Goal: Task Accomplishment & Management: Manage account settings

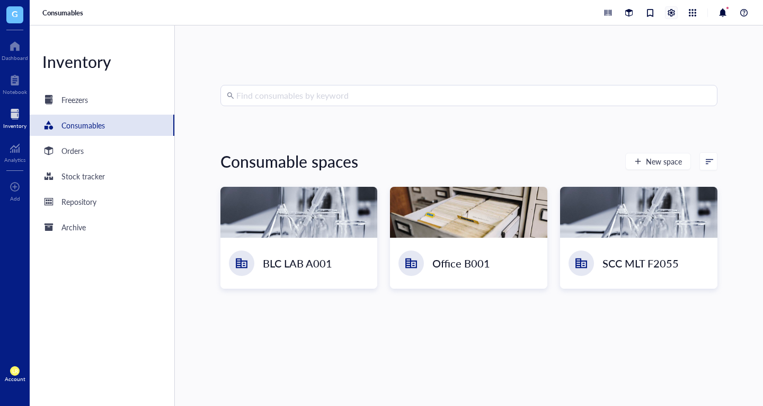
click at [672, 11] on div at bounding box center [672, 13] width 12 height 12
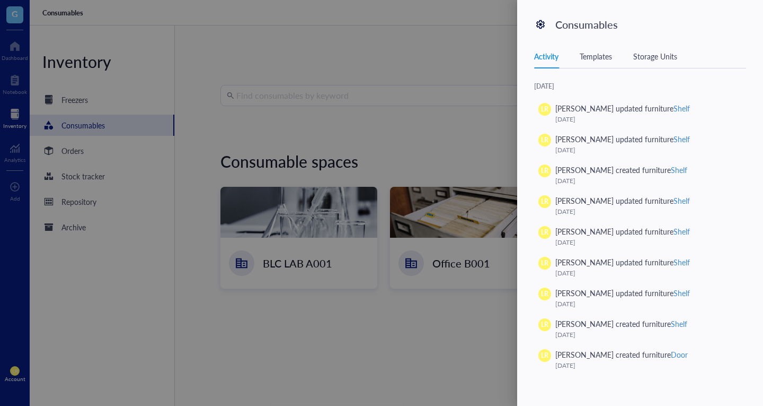
click at [336, 236] on div at bounding box center [381, 203] width 763 height 406
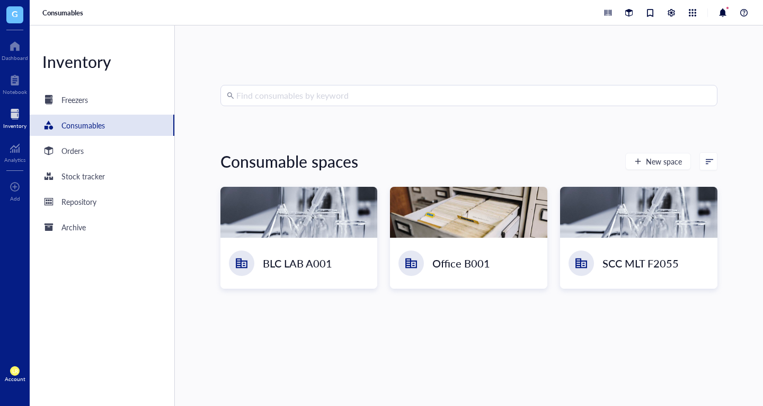
click at [336, 237] on div at bounding box center [299, 212] width 157 height 51
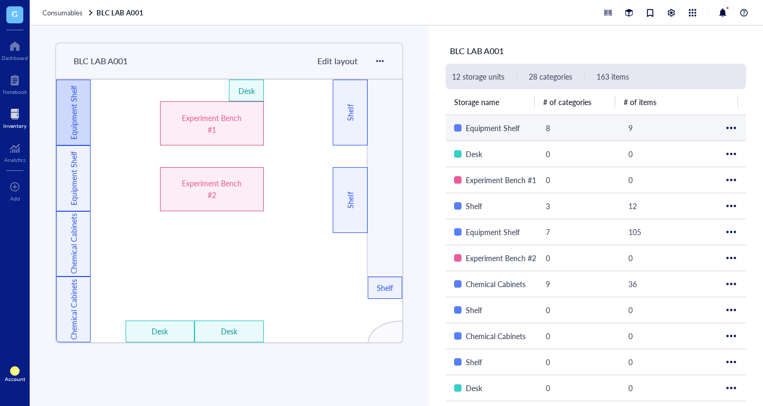
click at [482, 137] on td "Equipment Shelf" at bounding box center [492, 128] width 92 height 26
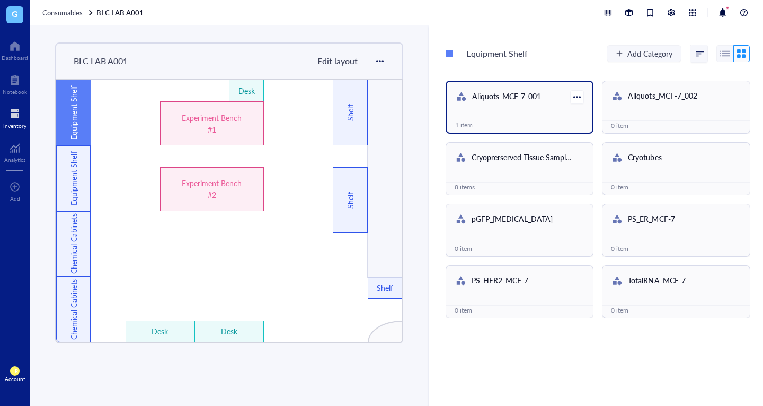
click at [502, 120] on div "1 item" at bounding box center [519, 125] width 129 height 10
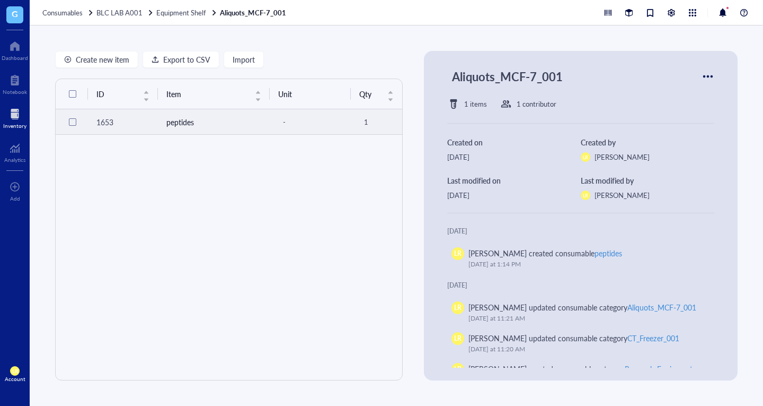
click at [204, 122] on td "peptides" at bounding box center [214, 121] width 112 height 25
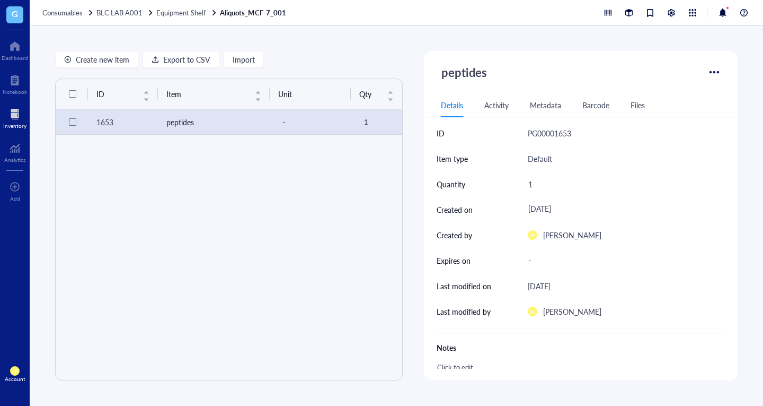
click at [597, 101] on div "Barcode" at bounding box center [596, 105] width 27 height 12
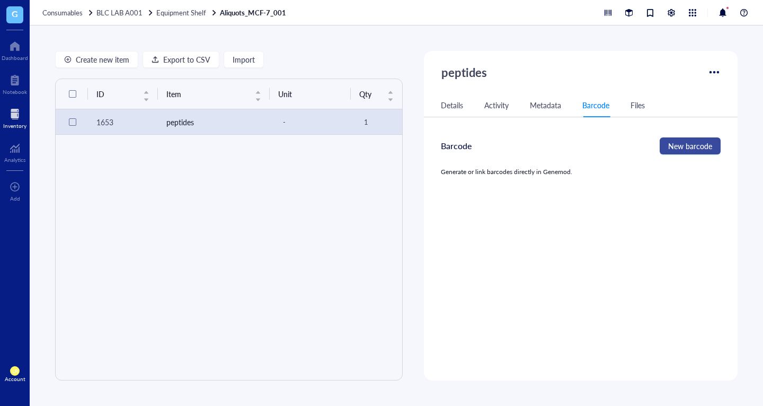
click at [676, 153] on button "New barcode" at bounding box center [690, 145] width 61 height 17
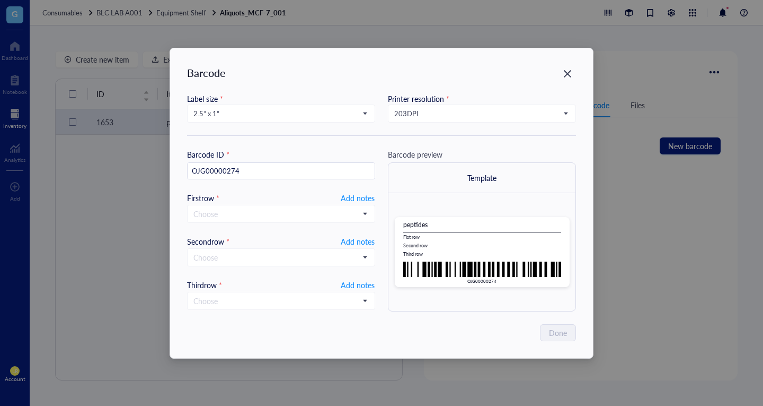
click at [2, 263] on div "Barcode Label size * 2.5” x 1” Printer resolution * 203 DPI Barcode ID * OJG000…" at bounding box center [381, 203] width 763 height 406
click at [59, 91] on div "Barcode Label size * 2.5” x 1” Printer resolution * 203 DPI Barcode ID * OJG000…" at bounding box center [381, 203] width 763 height 406
click at [24, 114] on div "Barcode Label size * 2.5” x 1” Printer resolution * 203 DPI Barcode ID * OJG000…" at bounding box center [381, 203] width 763 height 406
click at [569, 74] on icon "Close" at bounding box center [568, 73] width 10 height 10
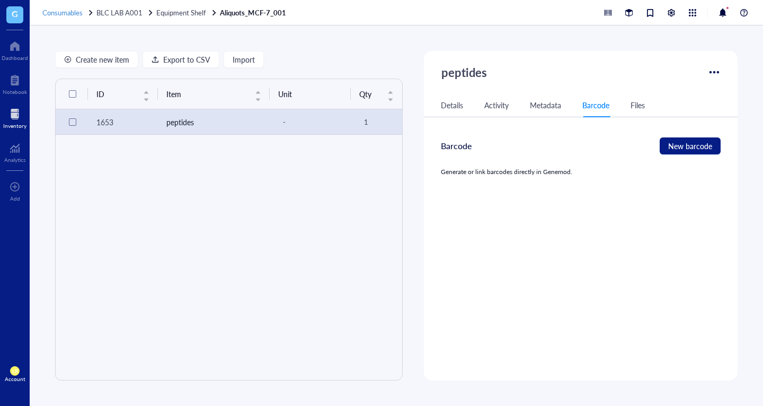
click at [58, 13] on span "Consumables" at bounding box center [62, 12] width 40 height 10
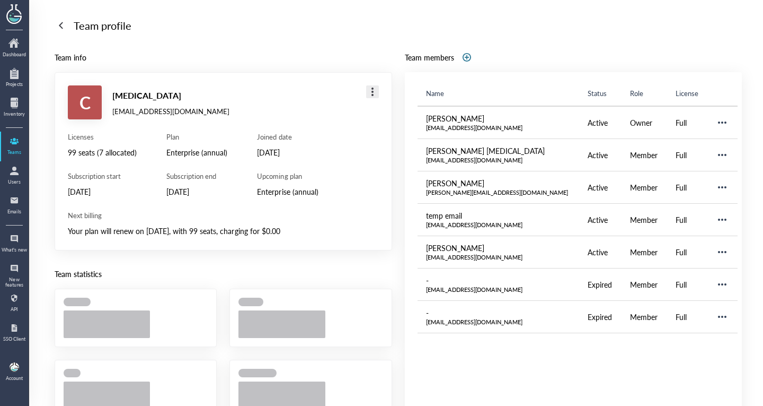
click at [368, 86] on div at bounding box center [372, 91] width 17 height 17
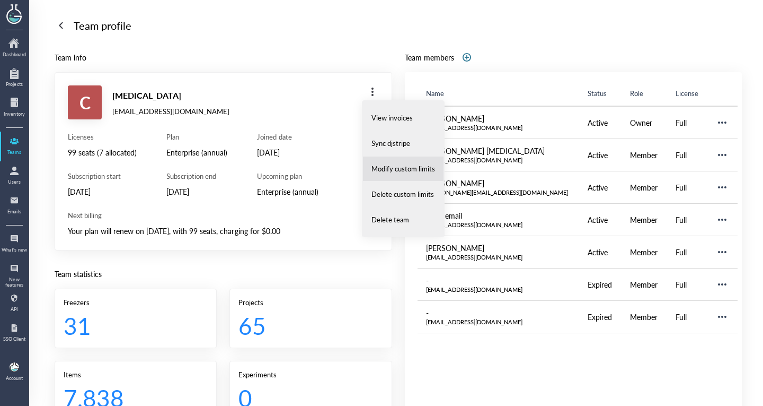
click at [405, 172] on span "Modify custom limits" at bounding box center [404, 169] width 64 height 10
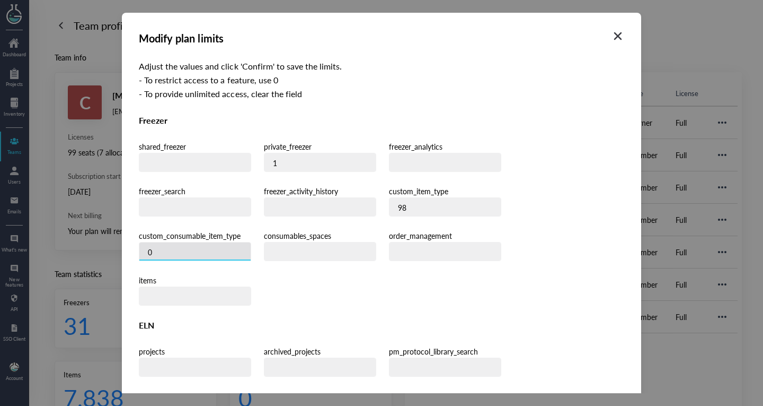
click at [251, 242] on input "0" at bounding box center [194, 251] width 111 height 19
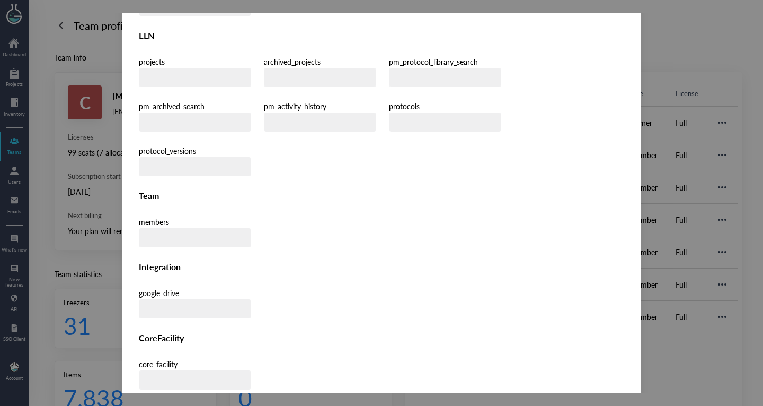
scroll to position [310, 0]
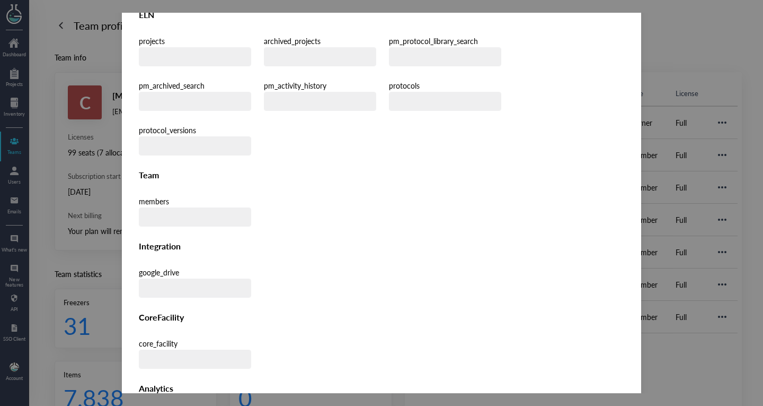
type input "98"
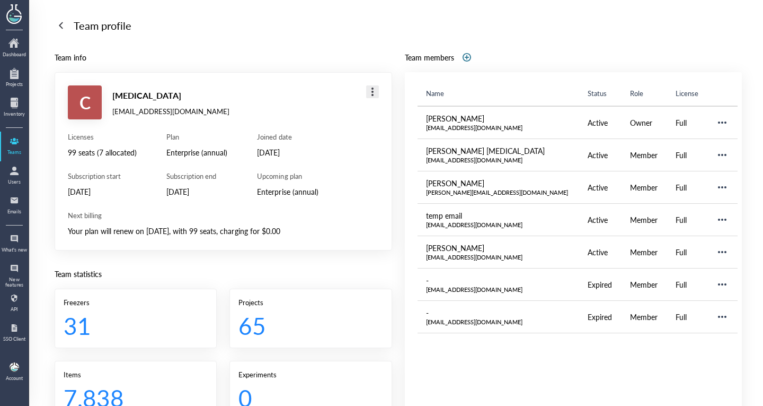
click at [374, 93] on div at bounding box center [372, 91] width 17 height 17
click at [269, 73] on div "C [MEDICAL_DATA] [EMAIL_ADDRESS][DOMAIN_NAME] Licenses 99 seats (7 allocated) S…" at bounding box center [224, 161] width 338 height 178
click at [69, 27] on div at bounding box center [60, 25] width 17 height 17
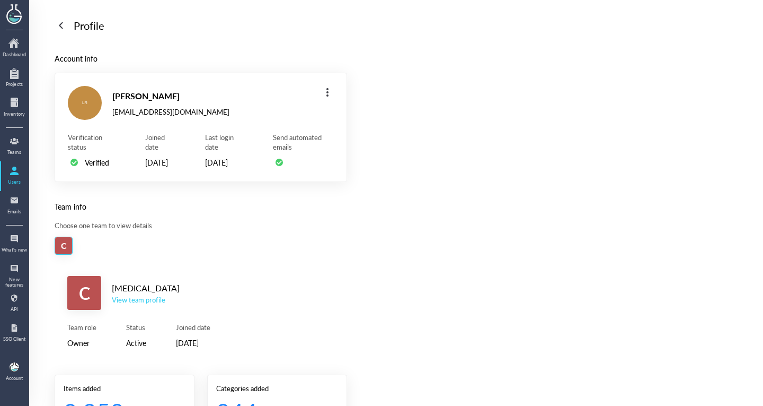
drag, startPoint x: 69, startPoint y: 27, endPoint x: 64, endPoint y: 25, distance: 5.5
click at [64, 25] on div at bounding box center [60, 25] width 17 height 17
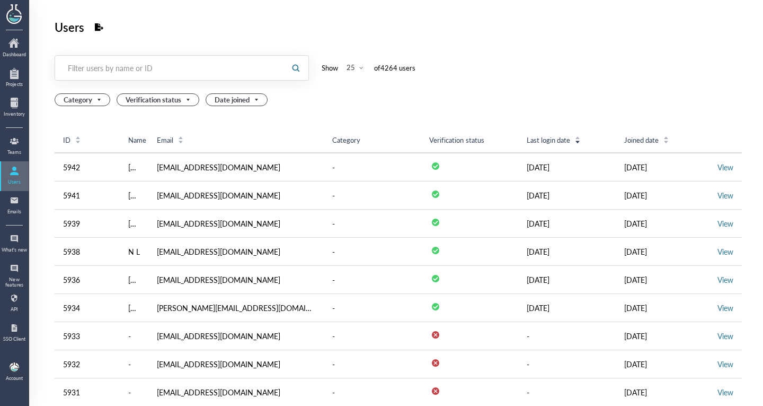
click at [17, 169] on div at bounding box center [14, 170] width 17 height 17
click at [148, 75] on input "text" at bounding box center [169, 67] width 228 height 17
type input "f"
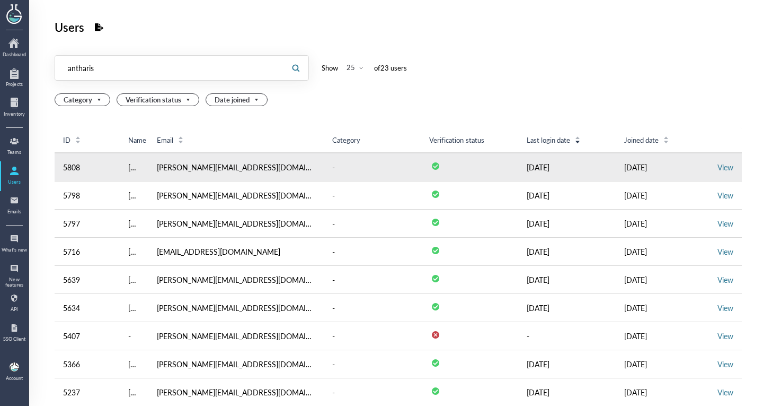
type input "antharis"
click at [730, 174] on td "View" at bounding box center [725, 167] width 33 height 29
click at [718, 165] on link "View" at bounding box center [726, 167] width 16 height 11
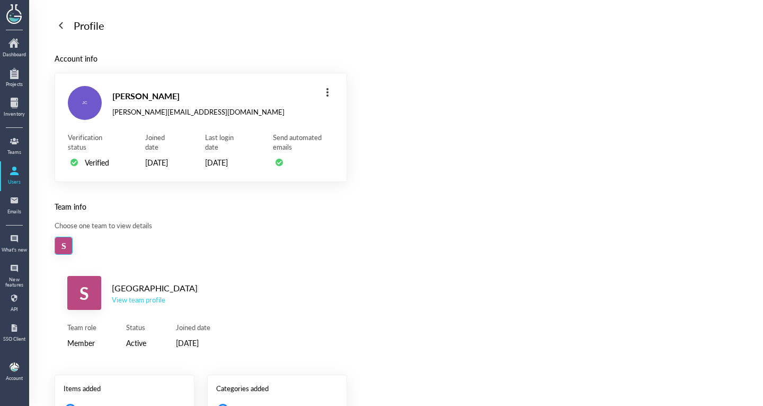
click at [149, 304] on div "View team profile" at bounding box center [155, 300] width 86 height 10
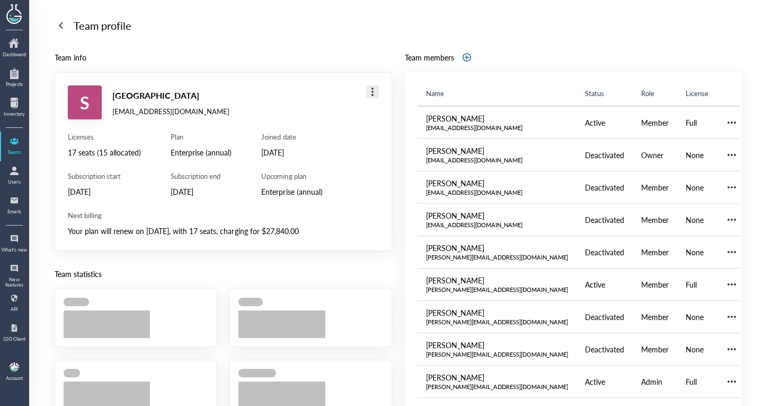
click at [371, 92] on div at bounding box center [372, 91] width 17 height 17
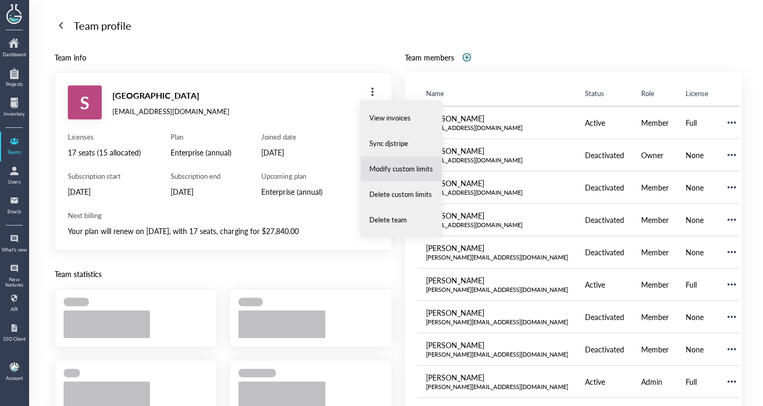
click at [389, 171] on span "Modify custom limits" at bounding box center [402, 169] width 64 height 10
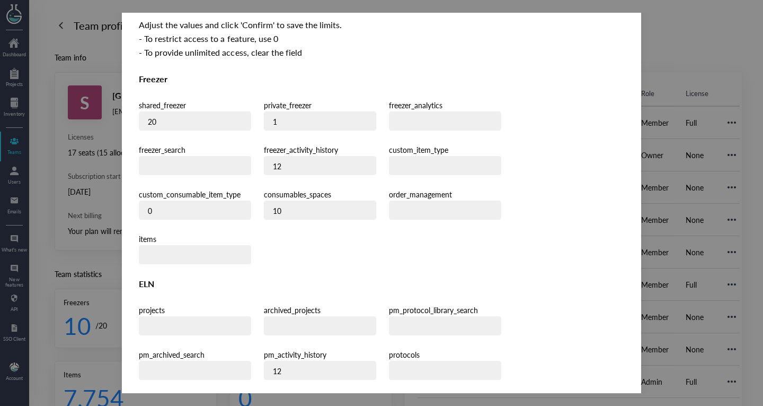
scroll to position [39, 0]
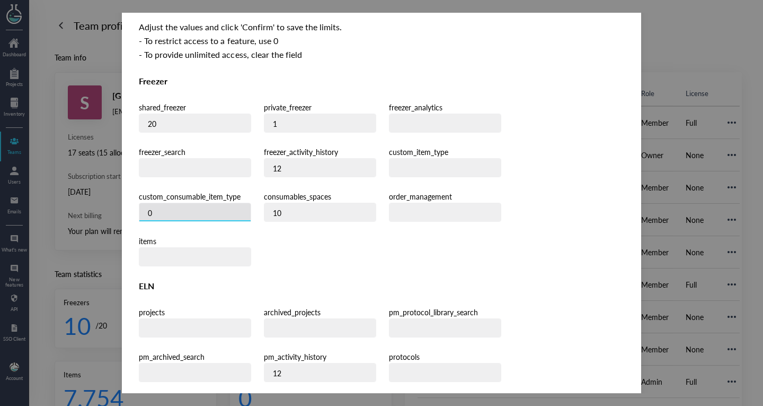
click at [251, 203] on input "0" at bounding box center [194, 212] width 111 height 19
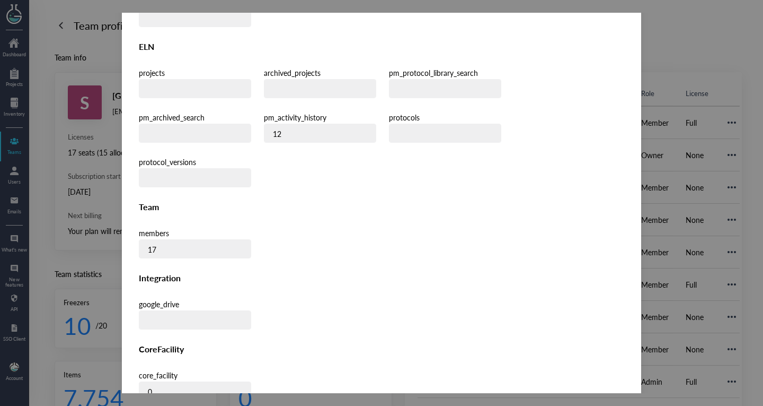
scroll to position [310, 0]
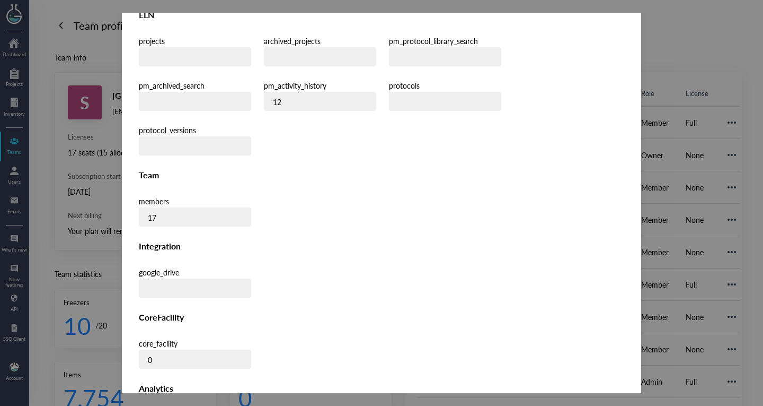
type input "-1"
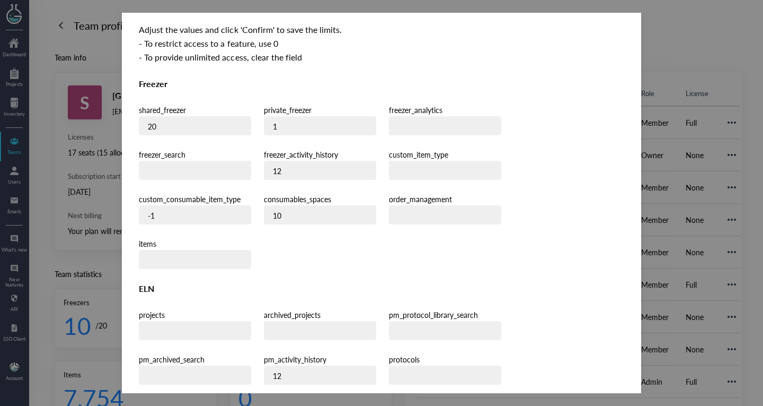
scroll to position [0, 0]
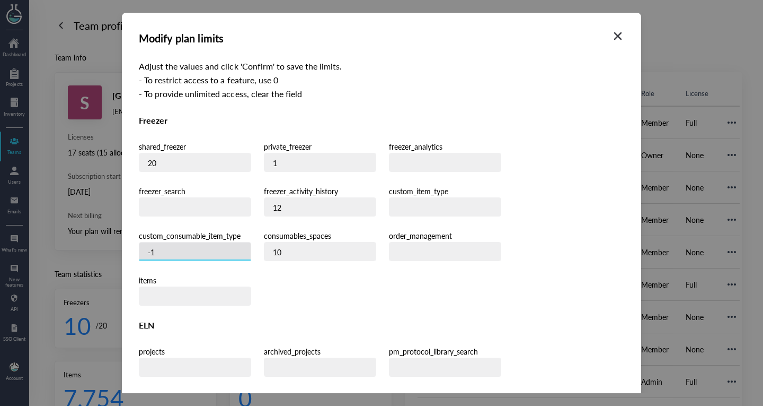
click at [251, 242] on input "-1" at bounding box center [194, 251] width 111 height 19
type input "-3"
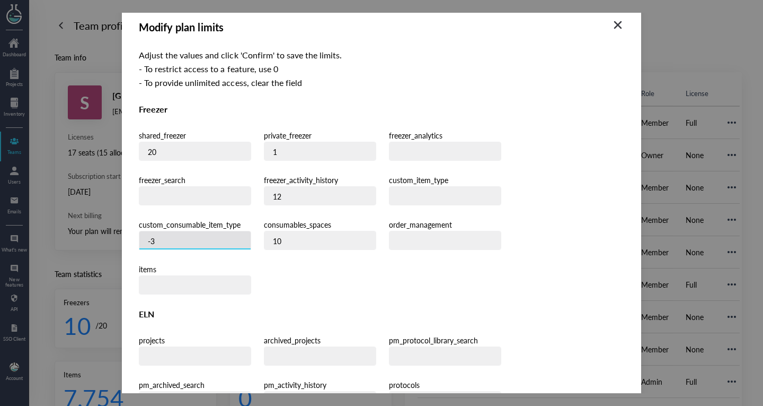
scroll to position [8, 0]
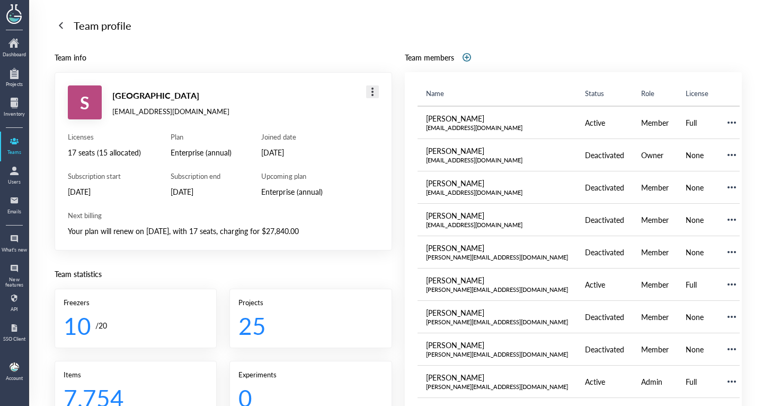
click at [364, 85] on div at bounding box center [372, 91] width 17 height 17
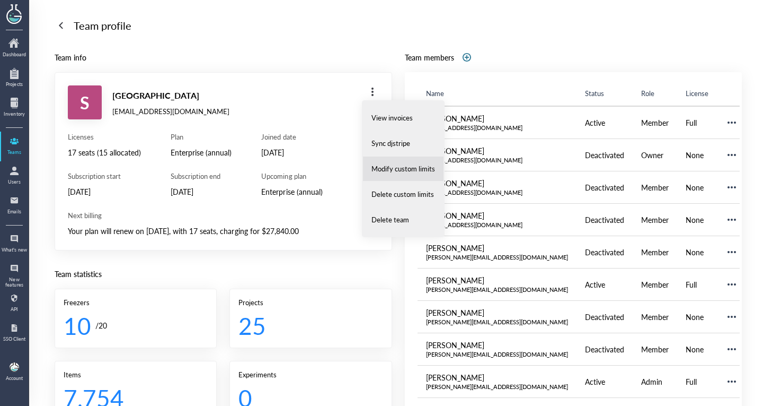
click at [386, 175] on li "Modify custom limits" at bounding box center [404, 168] width 82 height 25
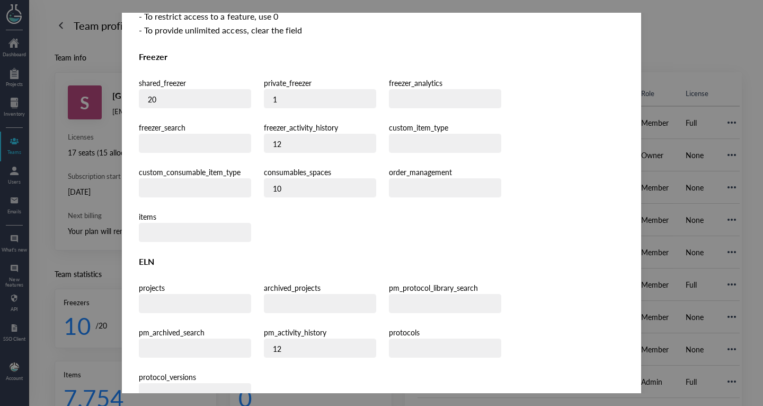
scroll to position [0, 0]
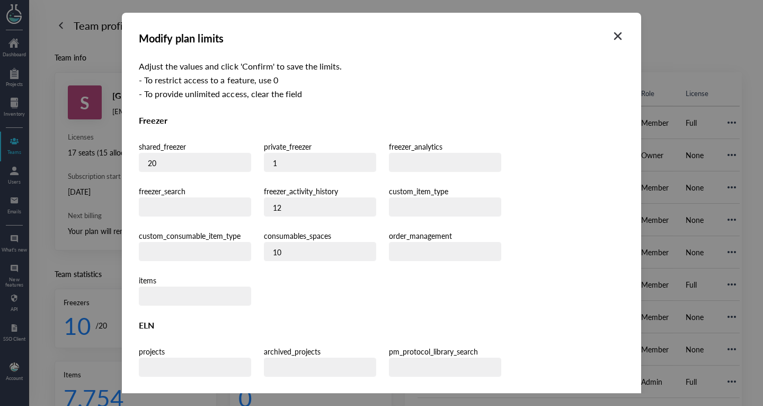
click at [612, 42] on icon "Close" at bounding box center [618, 36] width 13 height 13
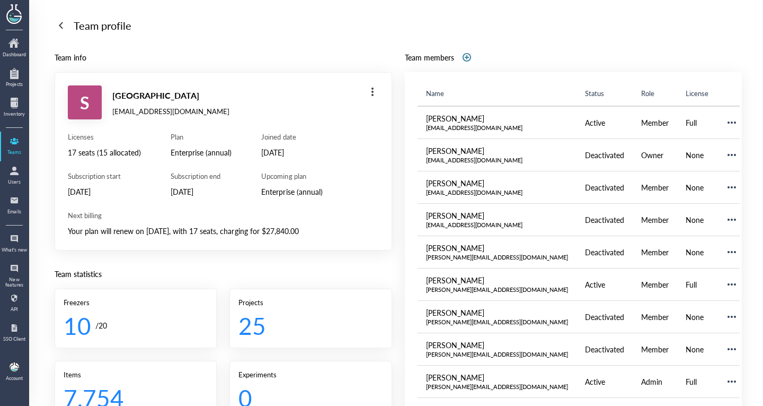
click at [55, 27] on div at bounding box center [60, 25] width 17 height 17
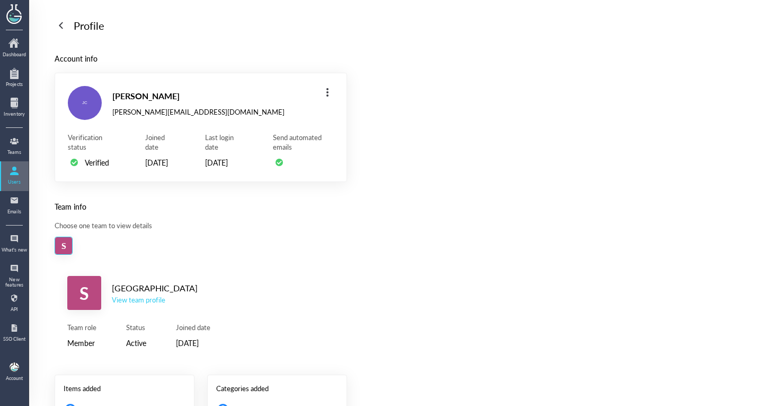
click at [15, 173] on div at bounding box center [14, 170] width 17 height 17
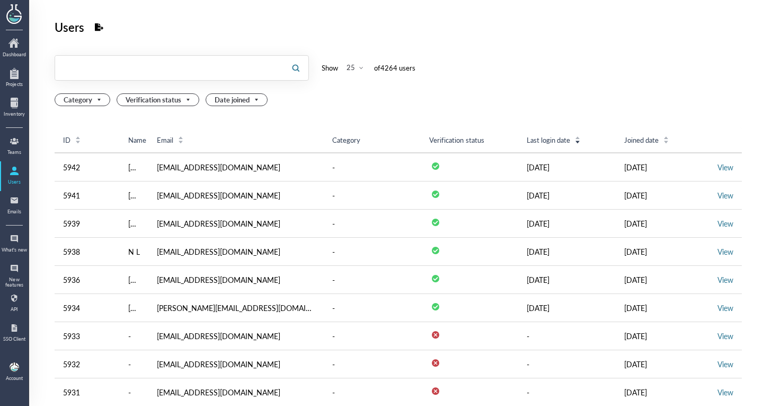
click at [149, 61] on input "text" at bounding box center [169, 67] width 228 height 17
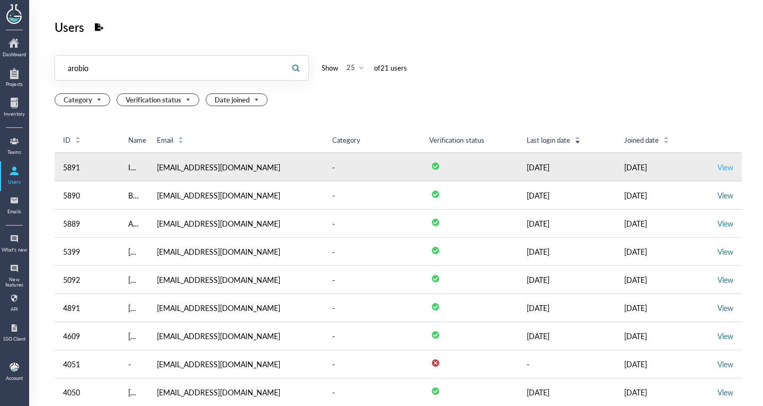
type input "arobio"
click at [718, 167] on link "View" at bounding box center [726, 167] width 16 height 11
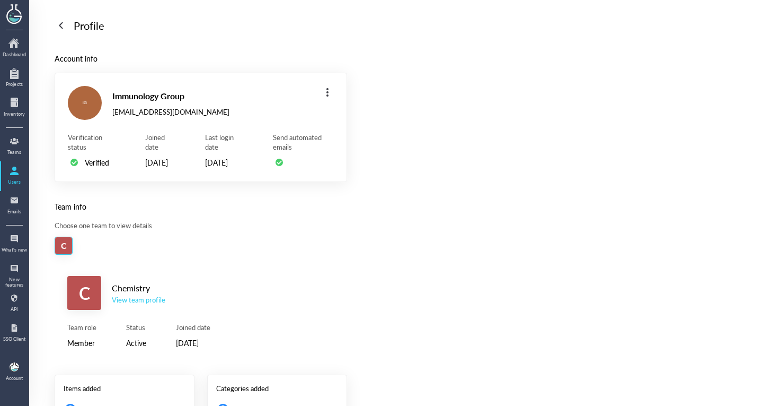
click at [140, 304] on div "View team profile" at bounding box center [139, 300] width 54 height 10
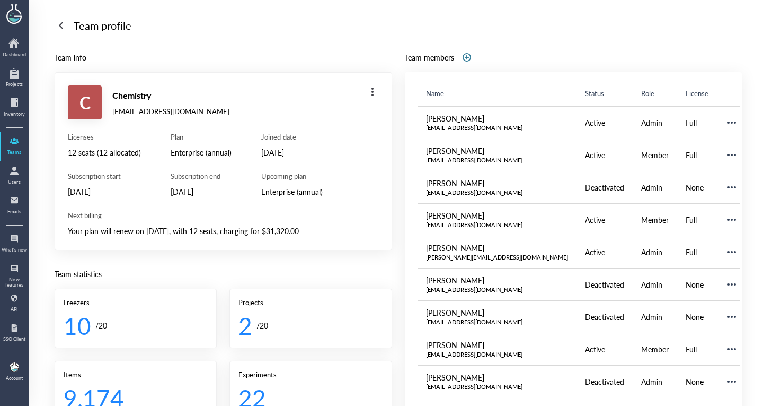
click at [374, 85] on div at bounding box center [372, 91] width 17 height 17
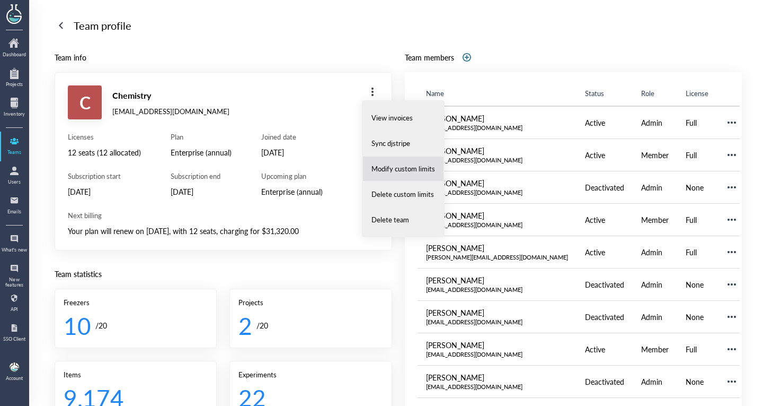
click at [400, 163] on li "Modify custom limits" at bounding box center [404, 168] width 82 height 25
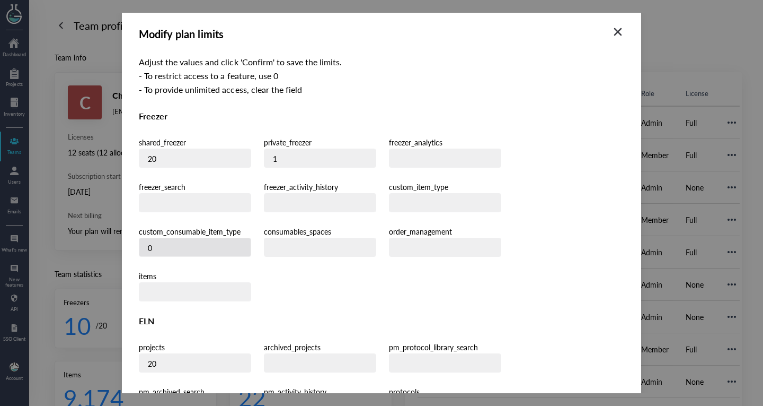
scroll to position [5, 0]
drag, startPoint x: 385, startPoint y: 206, endPoint x: 365, endPoint y: 205, distance: 20.7
click at [365, 205] on div "shared_freezer 20 private_freezer 1 freezer_analytics freezer_search freezer_ac…" at bounding box center [382, 217] width 486 height 165
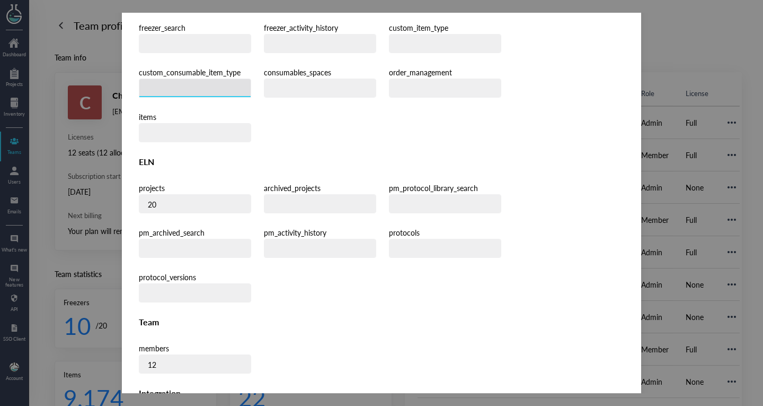
scroll to position [310, 0]
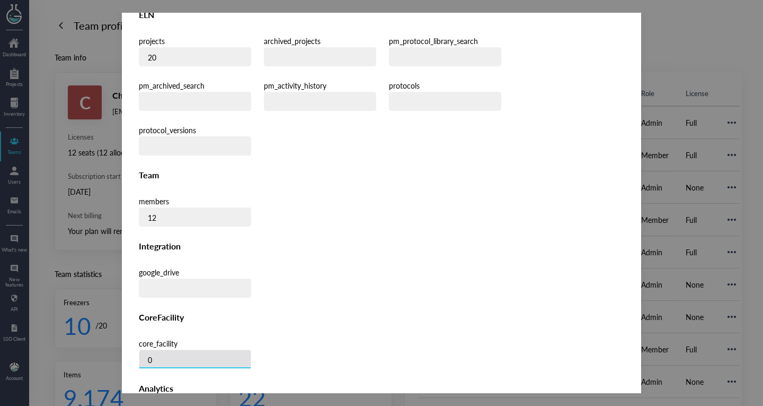
click at [212, 350] on input "0" at bounding box center [194, 359] width 111 height 19
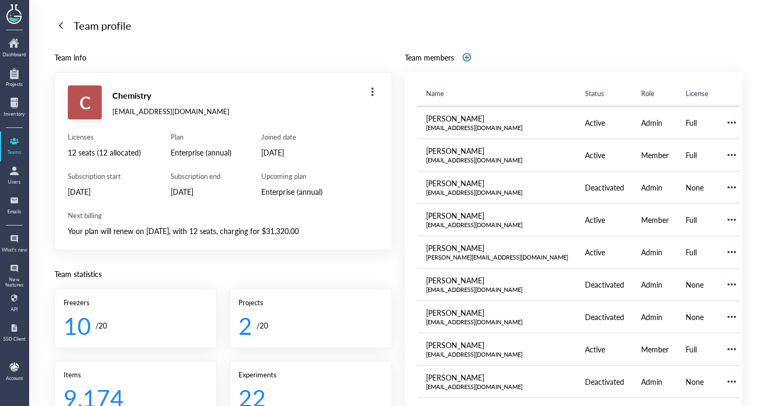
click at [64, 20] on div at bounding box center [60, 25] width 17 height 17
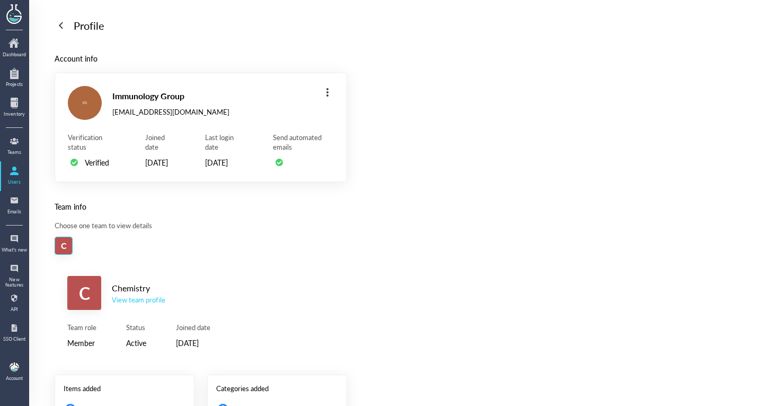
click at [64, 20] on div at bounding box center [60, 25] width 17 height 17
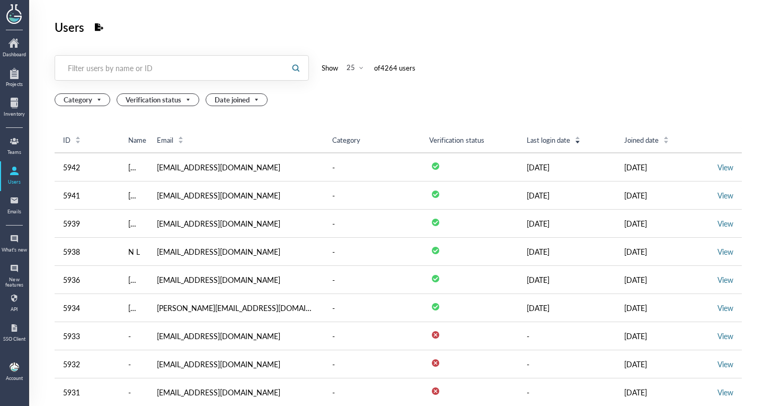
click at [194, 73] on div "Filter users by name or ID" at bounding box center [170, 68] width 204 height 11
type input "vvmf"
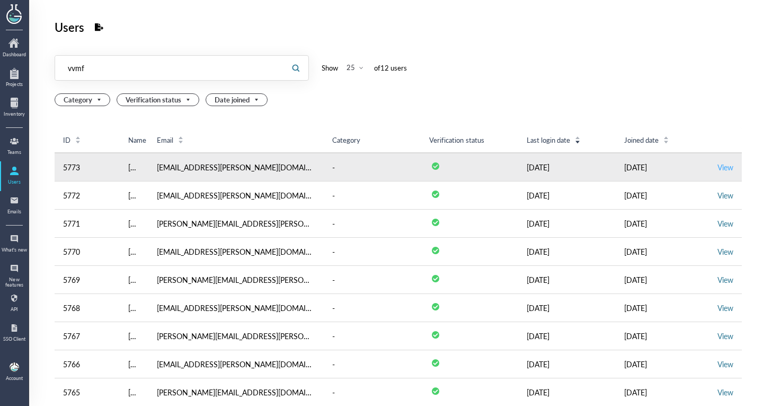
click at [718, 172] on link "View" at bounding box center [726, 167] width 16 height 11
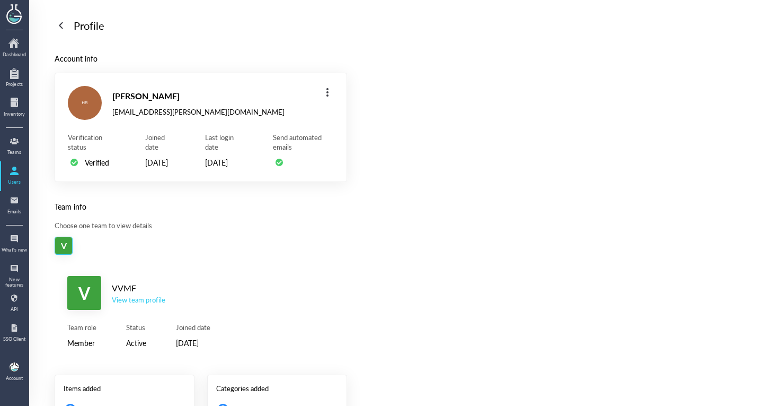
click at [336, 93] on div "[PERSON_NAME] Rahaman [EMAIL_ADDRESS][PERSON_NAME][DOMAIN_NAME] Verification st…" at bounding box center [201, 127] width 293 height 109
click at [334, 92] on div at bounding box center [327, 92] width 17 height 17
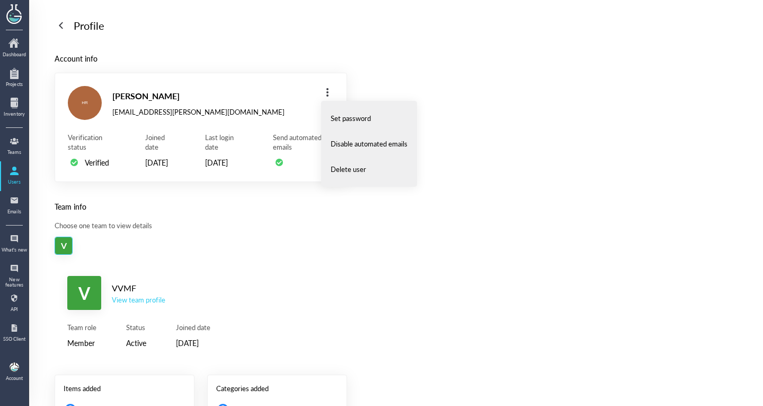
click at [139, 304] on div "View team profile" at bounding box center [139, 300] width 54 height 10
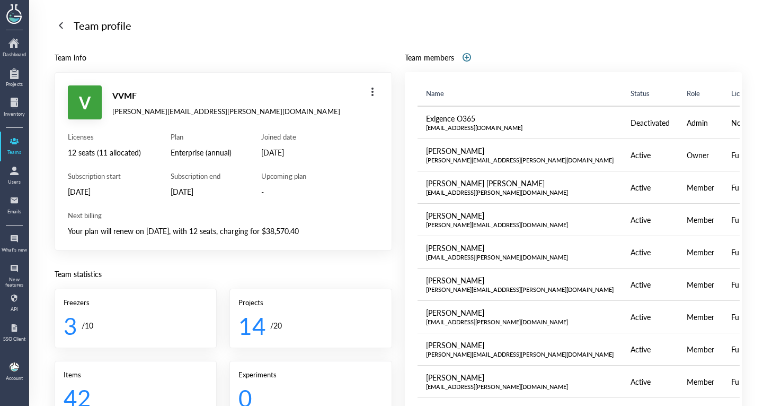
click at [370, 86] on div at bounding box center [372, 91] width 17 height 17
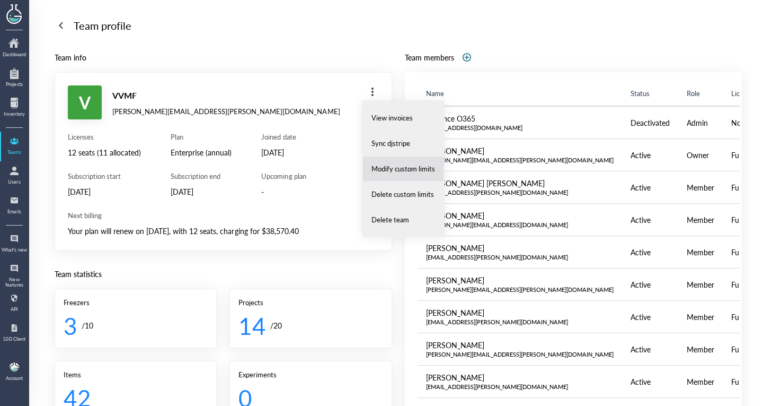
click at [385, 164] on span "Modify custom limits" at bounding box center [404, 169] width 64 height 10
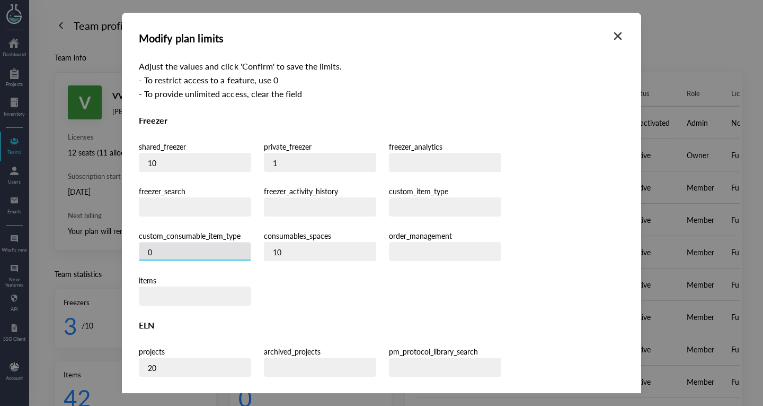
click at [251, 242] on input "0" at bounding box center [194, 251] width 111 height 19
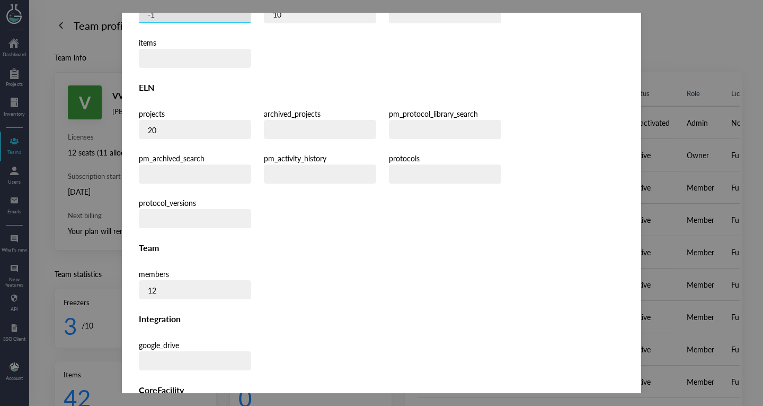
scroll to position [310, 0]
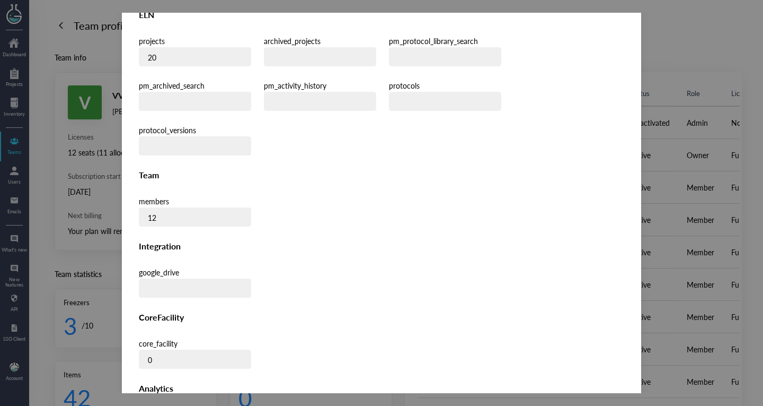
type input "-1"
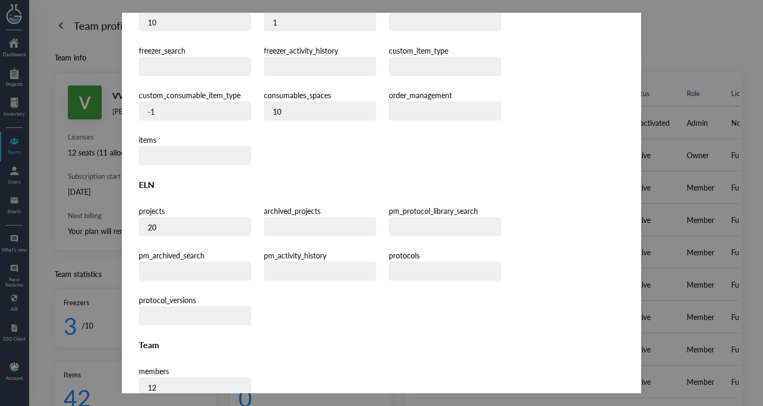
scroll to position [0, 0]
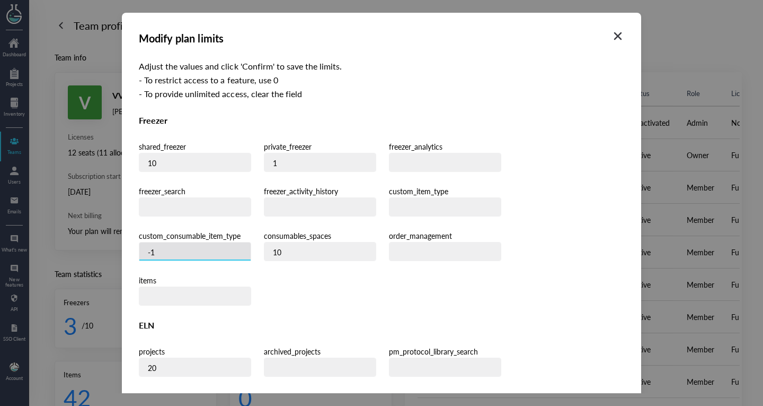
click at [251, 242] on input "-1" at bounding box center [194, 251] width 111 height 19
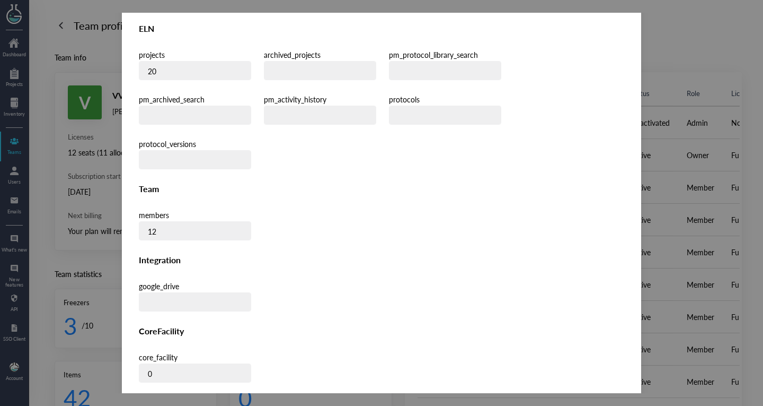
scroll to position [310, 0]
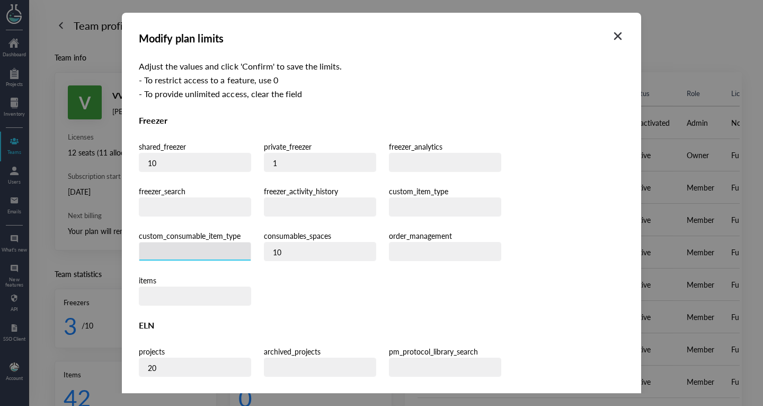
click at [251, 242] on input "number" at bounding box center [194, 251] width 111 height 19
click at [614, 32] on icon "Close" at bounding box center [618, 36] width 13 height 13
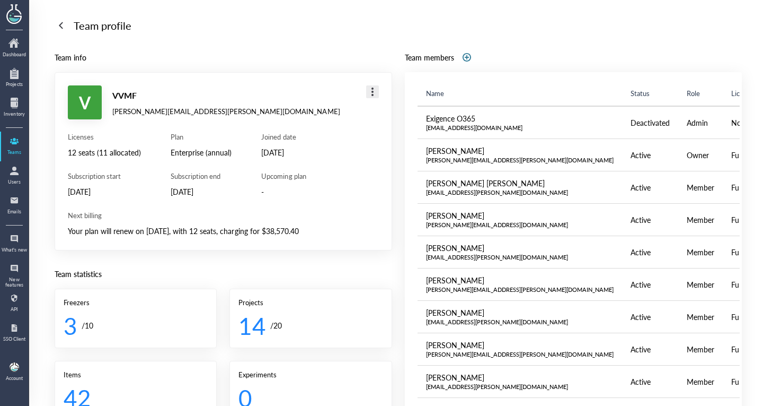
click at [367, 91] on div at bounding box center [372, 91] width 17 height 17
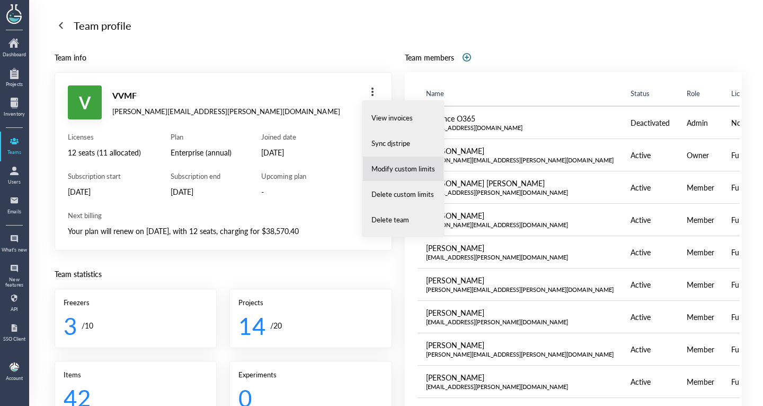
click at [398, 163] on li "Modify custom limits" at bounding box center [404, 168] width 82 height 25
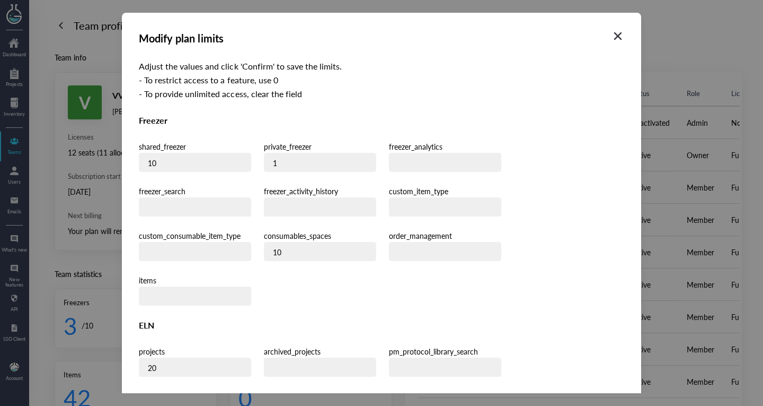
click at [616, 34] on icon "Close" at bounding box center [618, 36] width 13 height 13
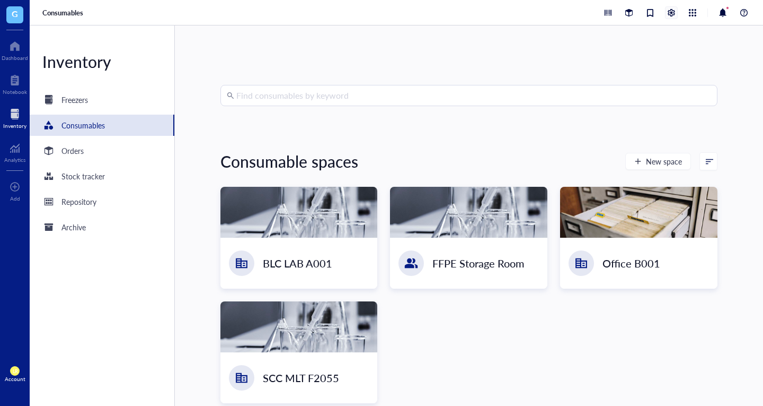
click at [672, 8] on div at bounding box center [672, 13] width 12 height 12
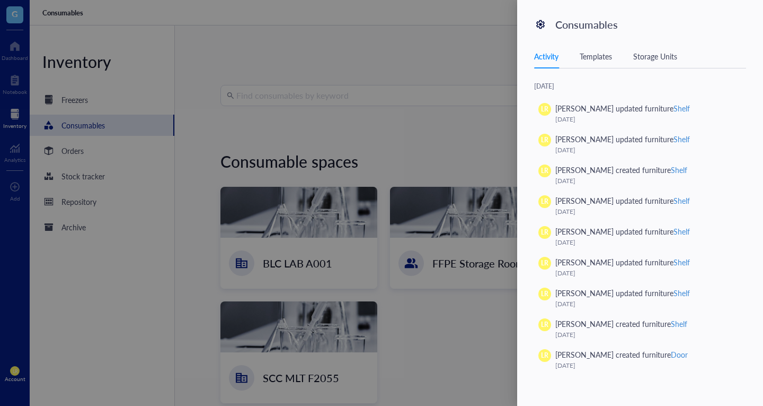
click at [609, 57] on div "Templates" at bounding box center [596, 56] width 32 height 12
